Goal: Task Accomplishment & Management: Use online tool/utility

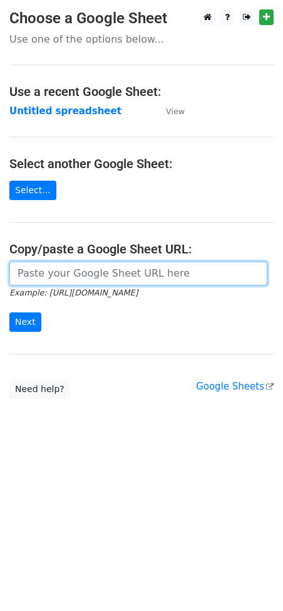
click at [31, 277] on input "url" at bounding box center [138, 274] width 258 height 24
paste input "[URL][DOMAIN_NAME]"
type input "[URL][DOMAIN_NAME]"
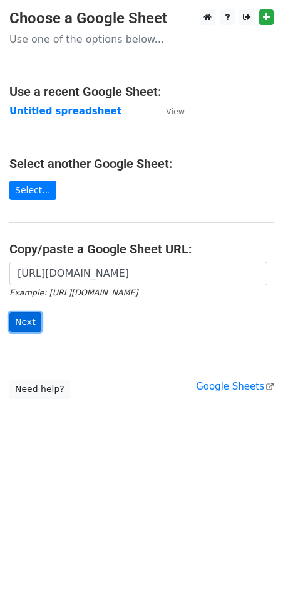
scroll to position [0, 0]
click at [13, 323] on input "Next" at bounding box center [25, 321] width 32 height 19
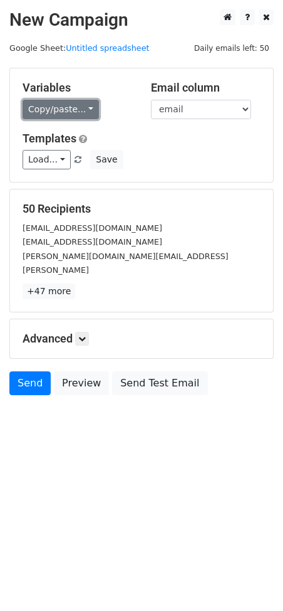
click at [73, 105] on link "Copy/paste..." at bounding box center [61, 109] width 77 height 19
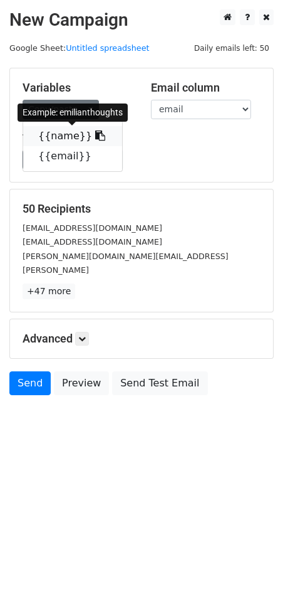
click at [95, 131] on icon at bounding box center [100, 135] width 10 height 10
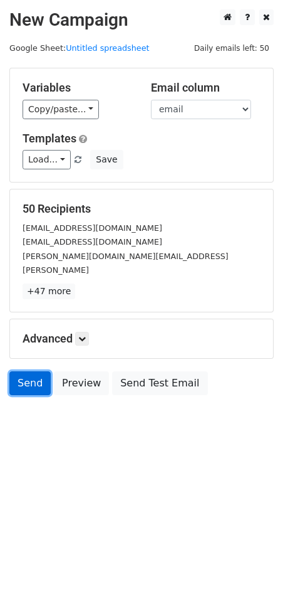
click at [17, 371] on link "Send" at bounding box center [29, 383] width 41 height 24
